Goal: Task Accomplishment & Management: Manage account settings

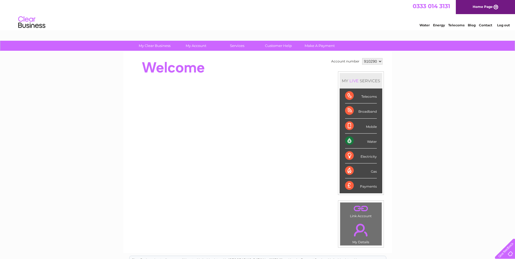
click at [68, 138] on div "My Clear Business Login Details My Details My Preferences Link Account My Accou…" at bounding box center [257, 193] width 515 height 305
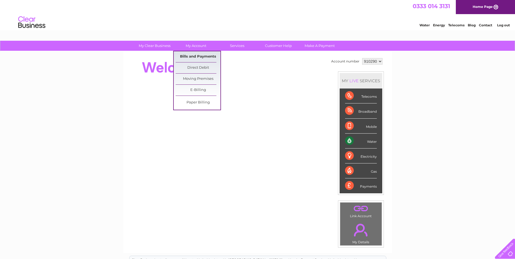
click at [199, 58] on link "Bills and Payments" at bounding box center [198, 56] width 45 height 11
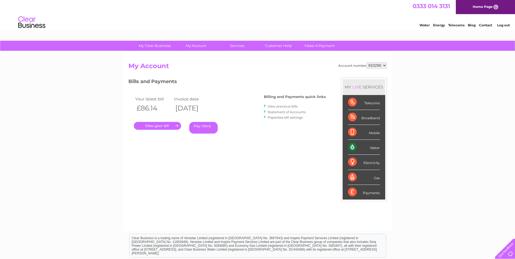
click at [159, 126] on link "." at bounding box center [157, 126] width 47 height 8
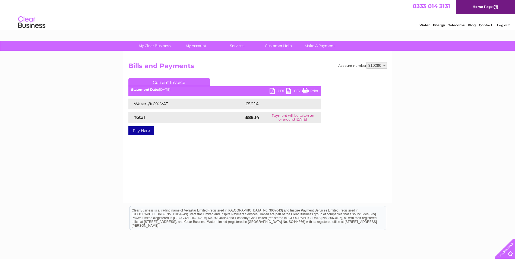
click at [273, 90] on link "PDF" at bounding box center [278, 92] width 16 height 8
